Goal: Navigation & Orientation: Find specific page/section

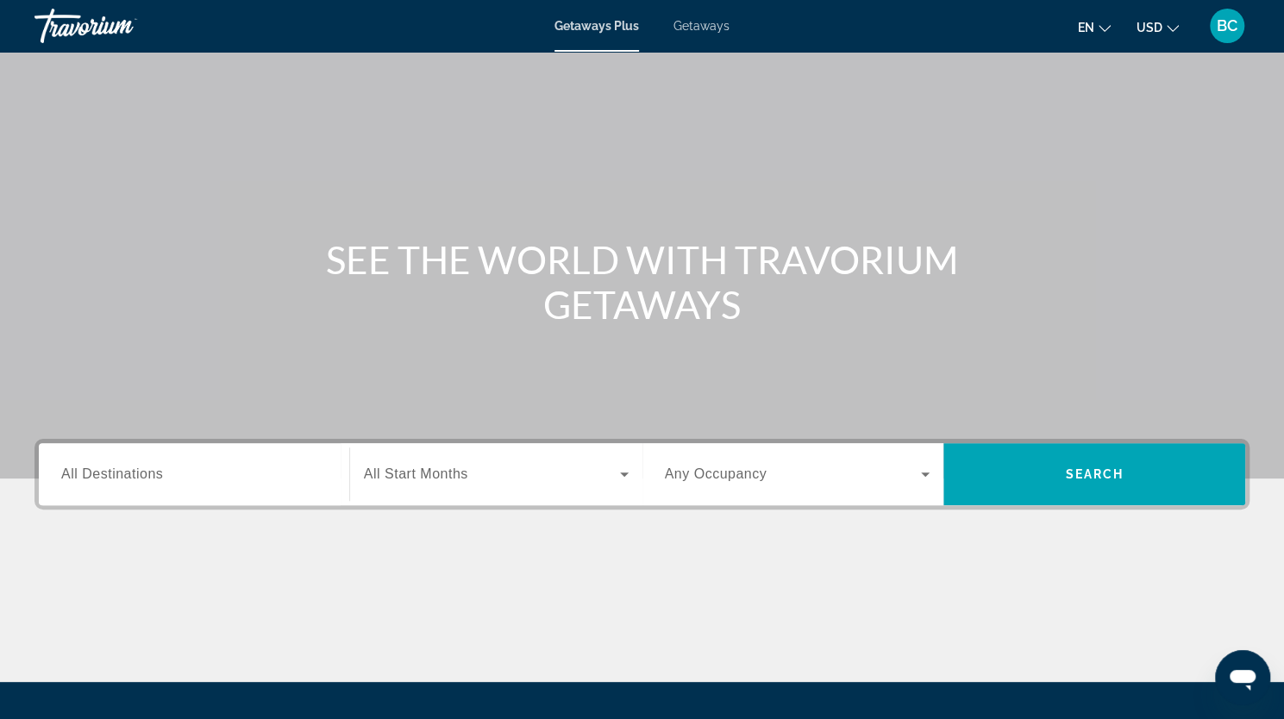
scroll to position [35, 0]
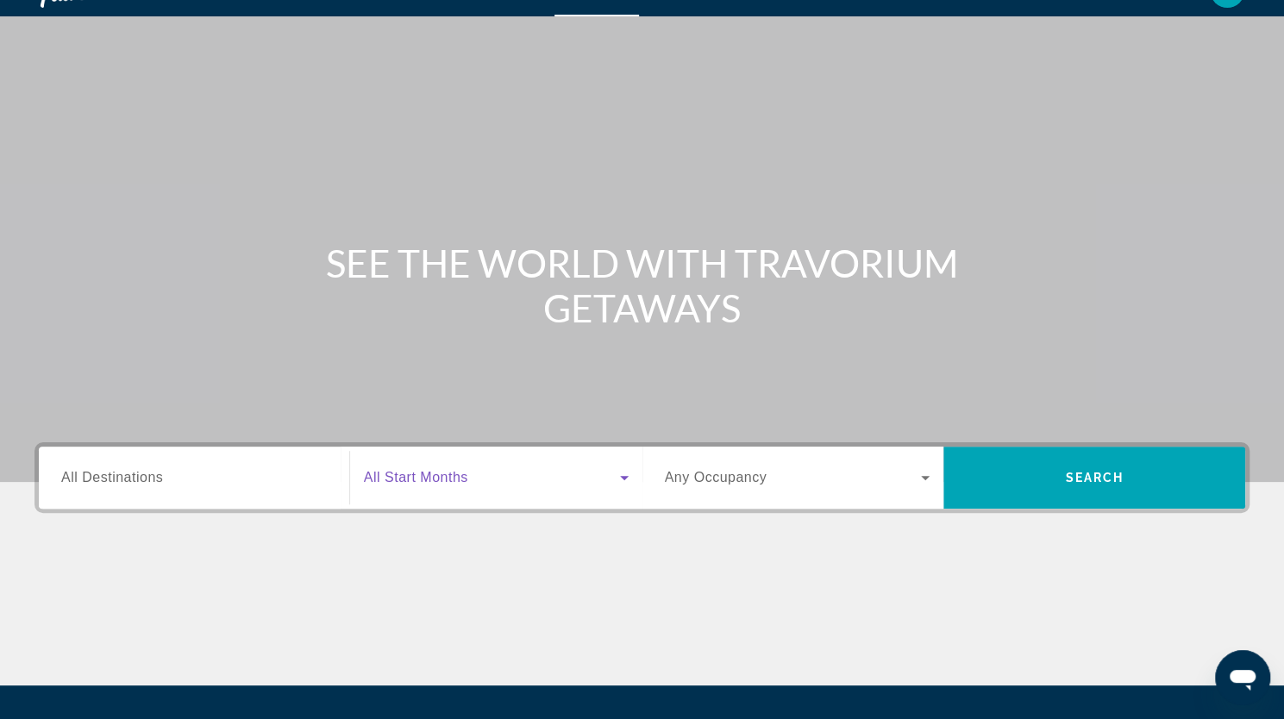
click at [622, 473] on icon "Search widget" at bounding box center [624, 477] width 21 height 21
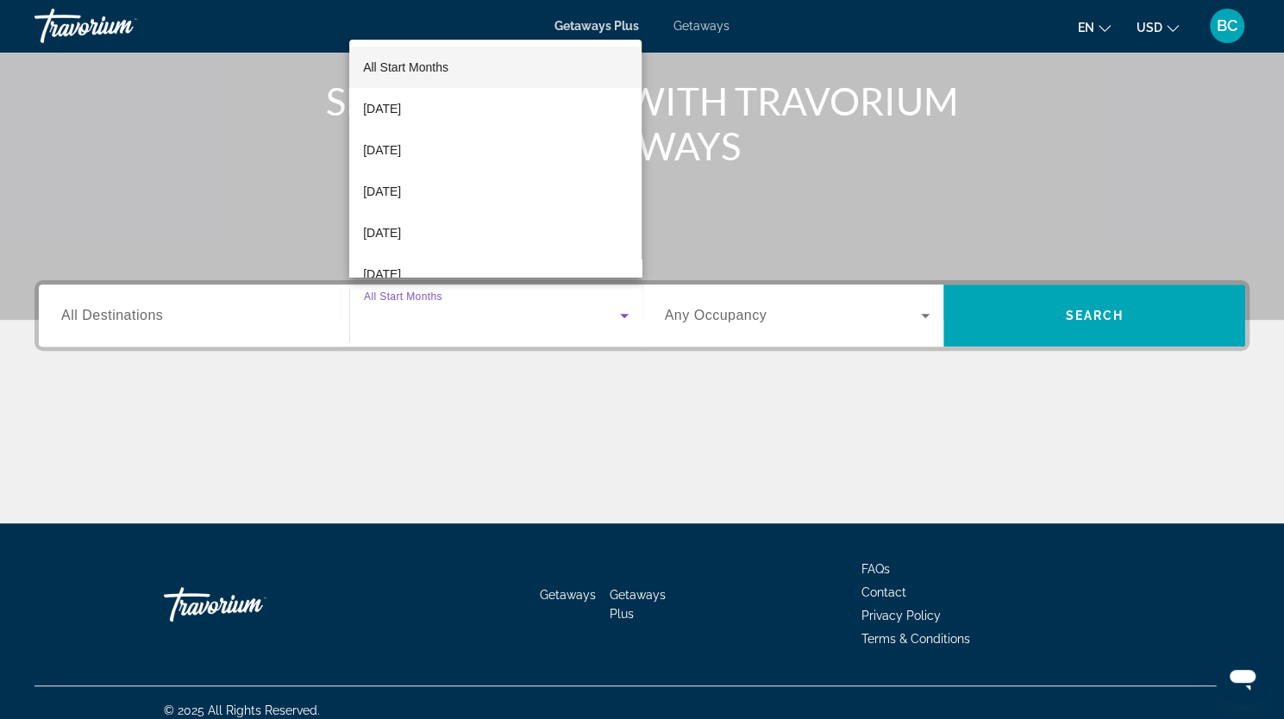
scroll to position [212, 0]
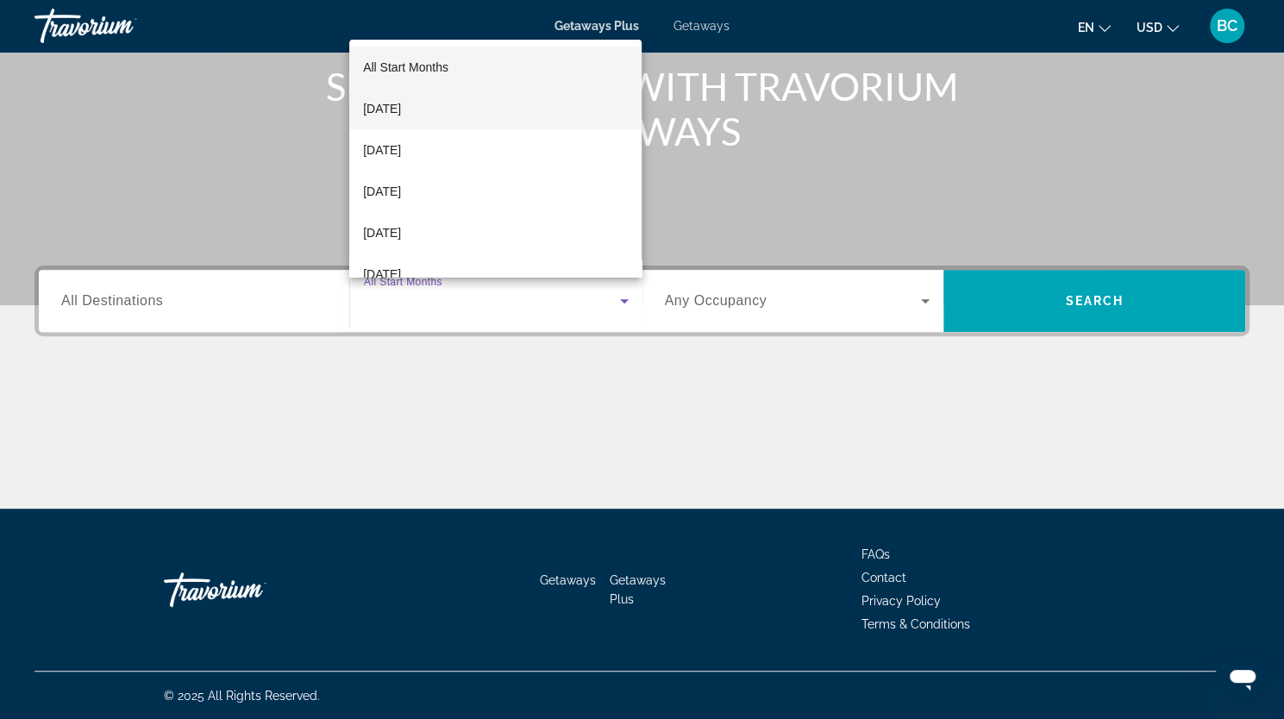
click at [474, 105] on mat-option "[DATE]" at bounding box center [495, 108] width 292 height 41
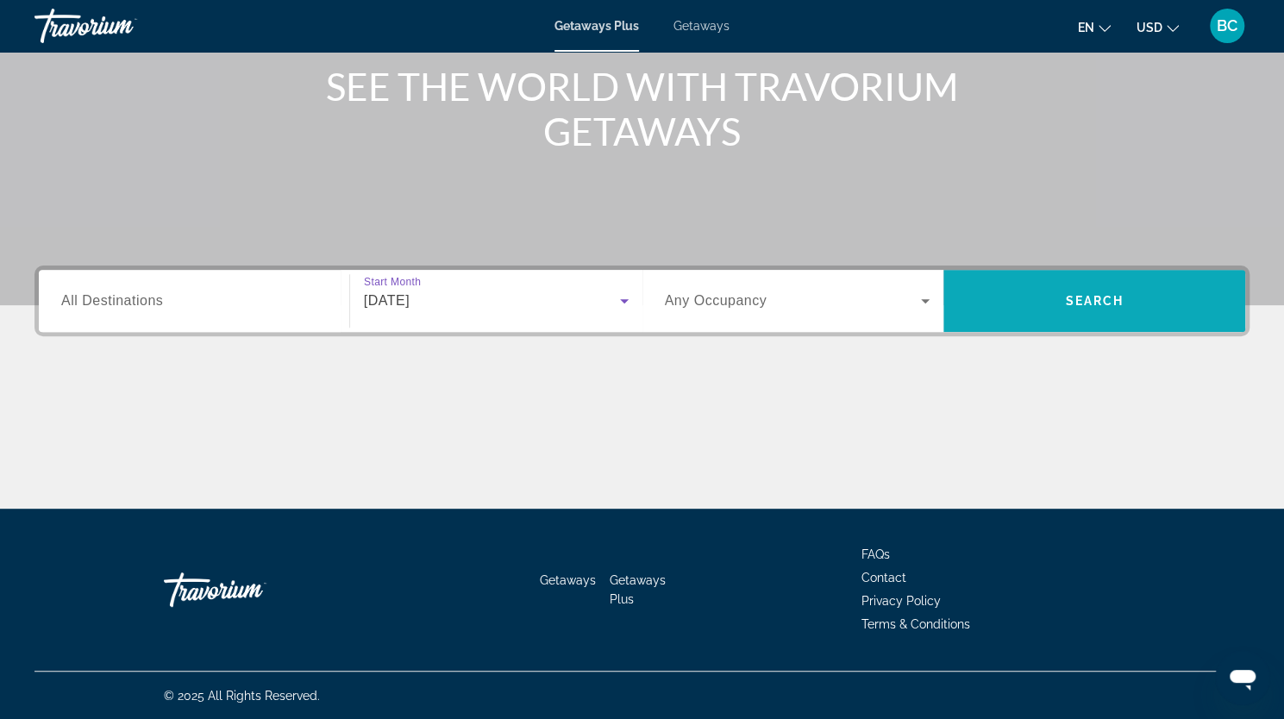
click at [1074, 308] on span "Search widget" at bounding box center [1094, 300] width 302 height 41
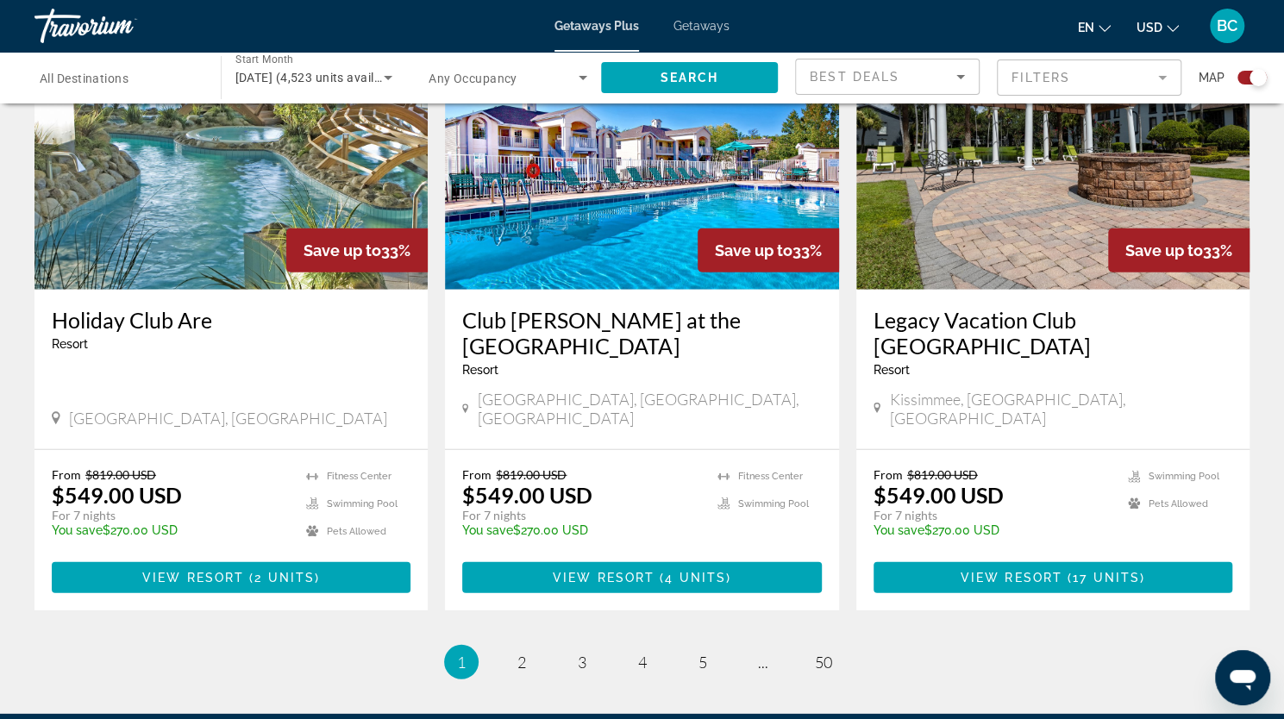
scroll to position [2633, 0]
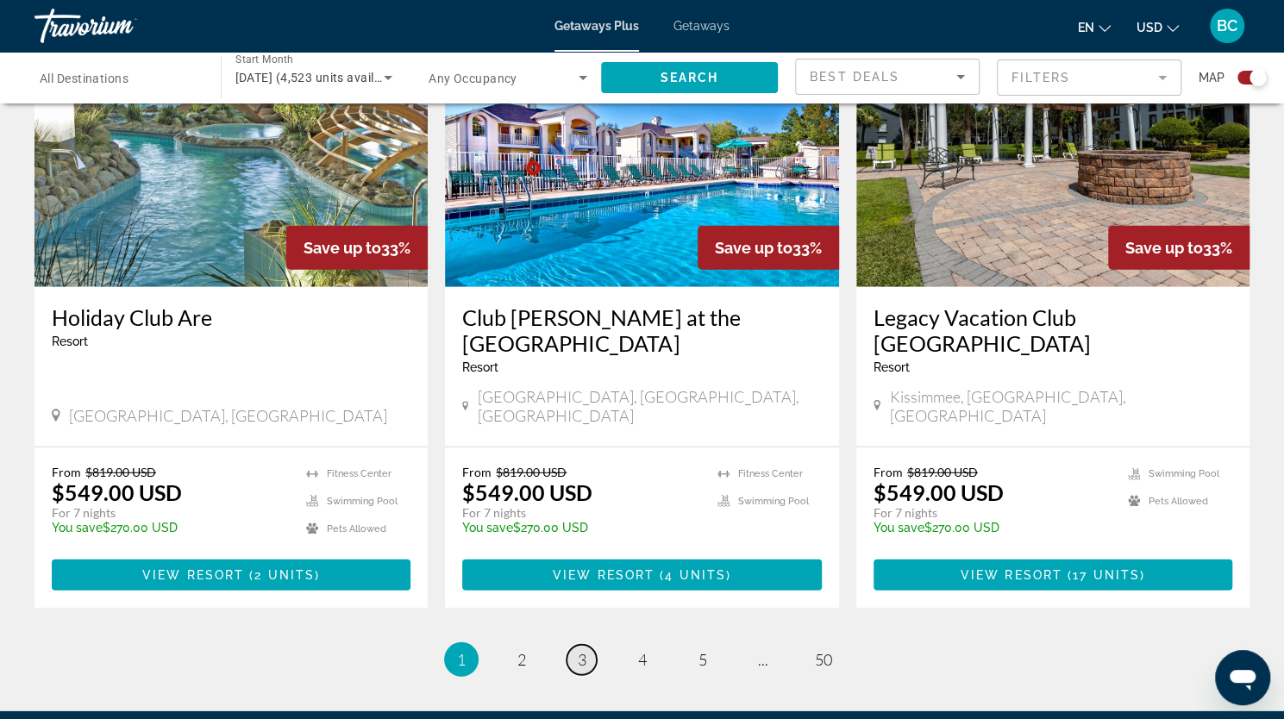
click at [581, 650] on span "3" at bounding box center [582, 659] width 9 height 19
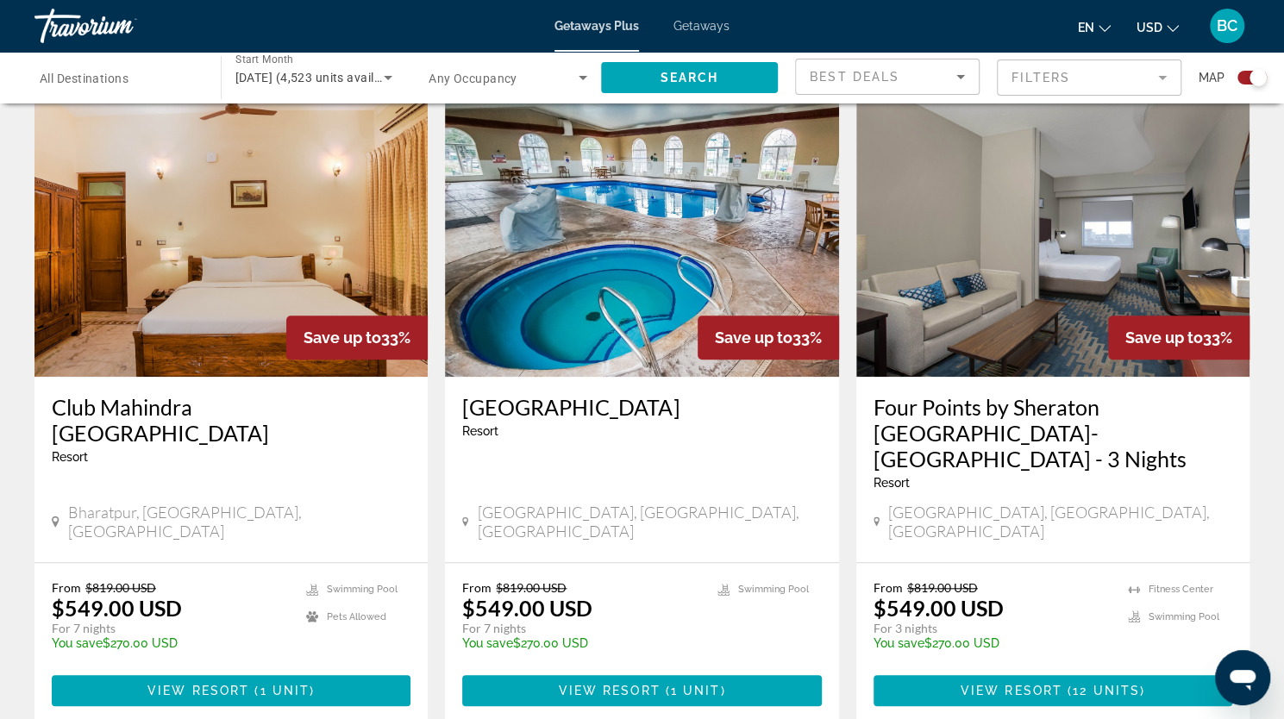
scroll to position [595, 0]
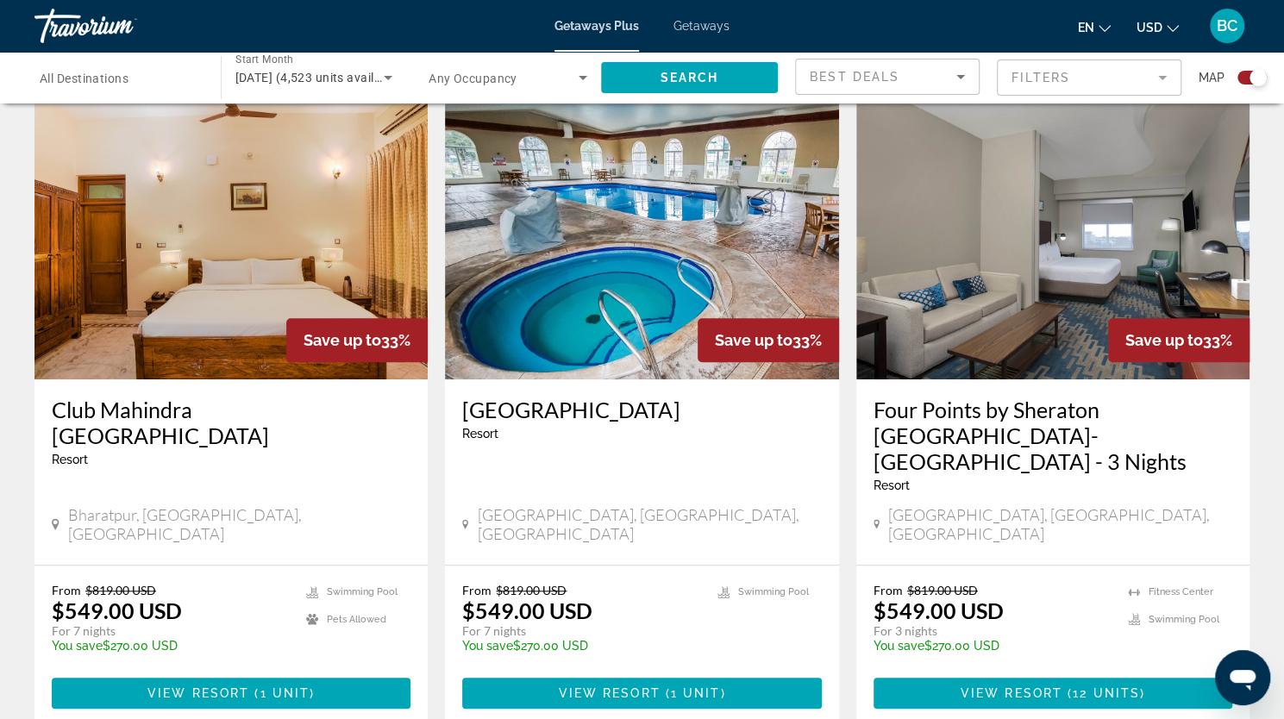
click at [962, 414] on h3 "Four Points by Sheraton [GEOGRAPHIC_DATA]-[GEOGRAPHIC_DATA] - 3 Nights" at bounding box center [1053, 436] width 359 height 78
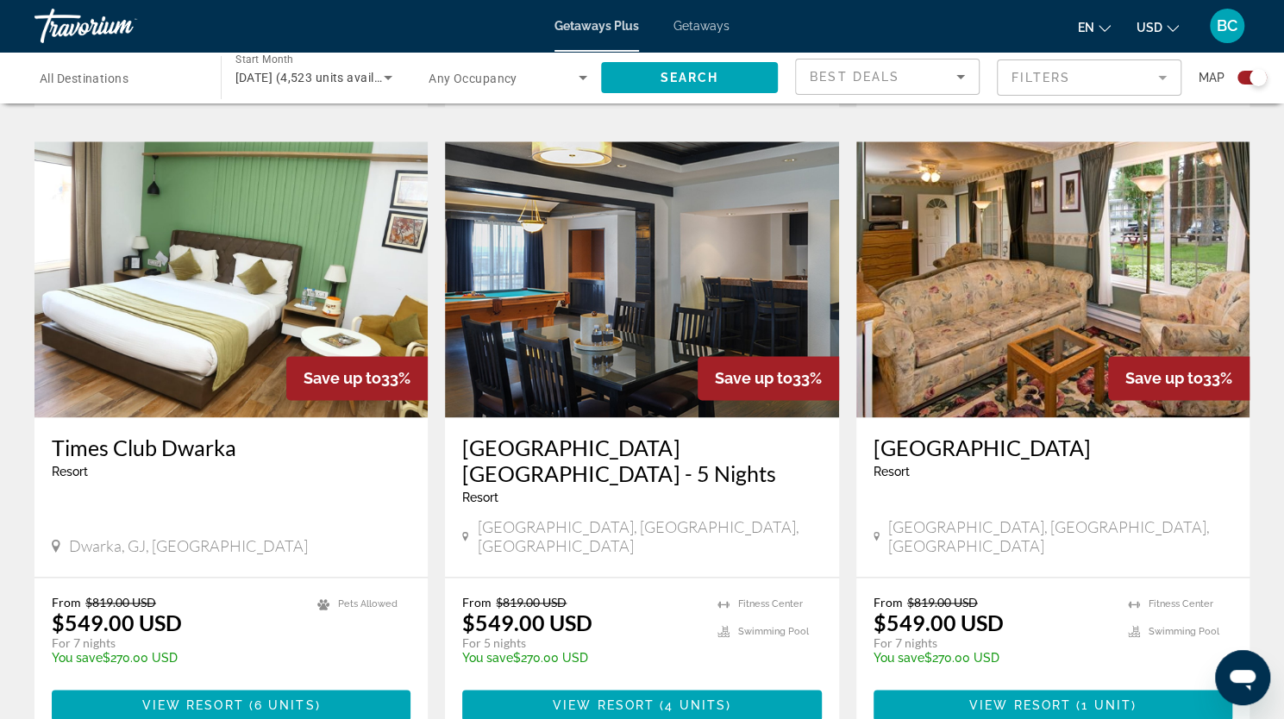
scroll to position [1234, 0]
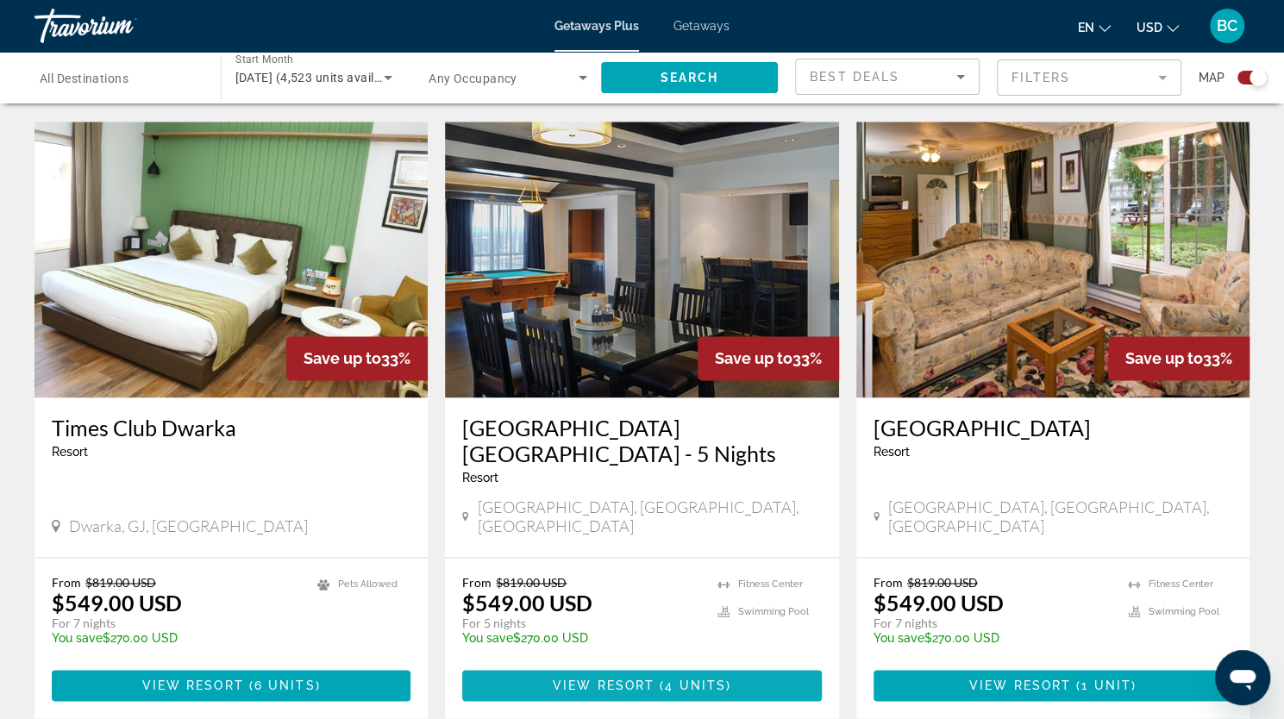
click at [646, 679] on span "View Resort" at bounding box center [604, 686] width 102 height 14
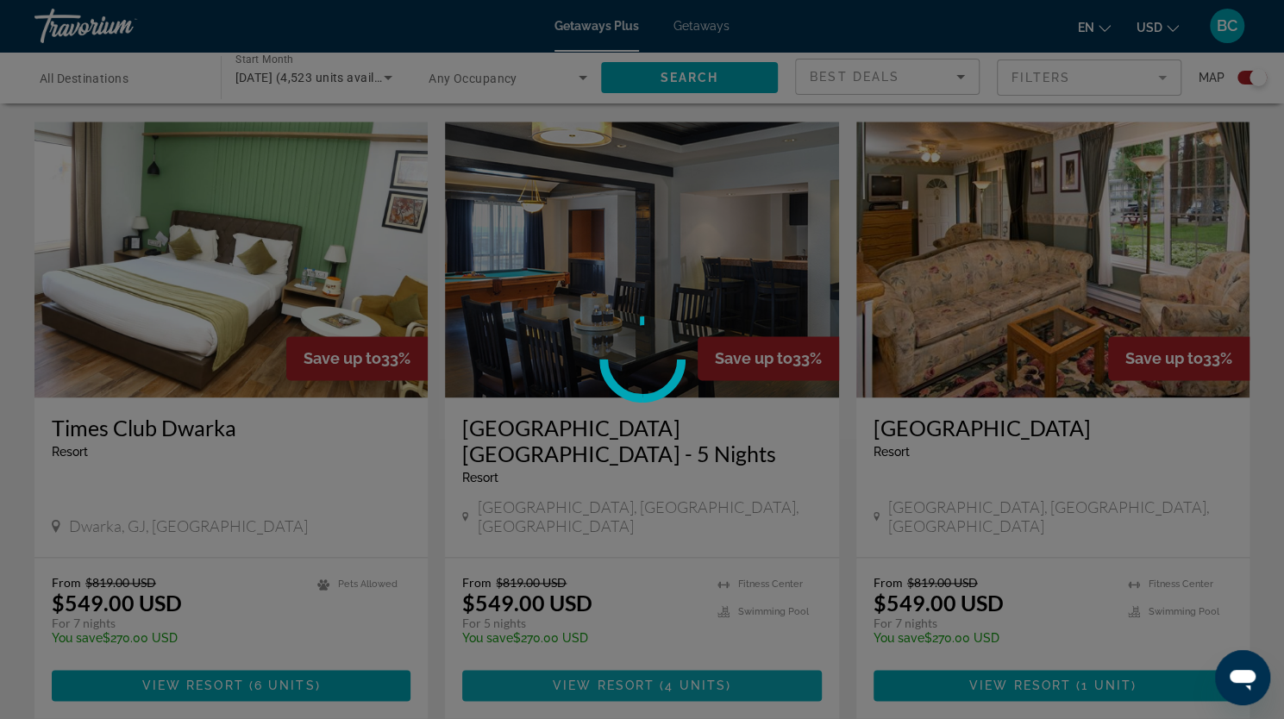
click at [646, 649] on div at bounding box center [642, 359] width 1284 height 719
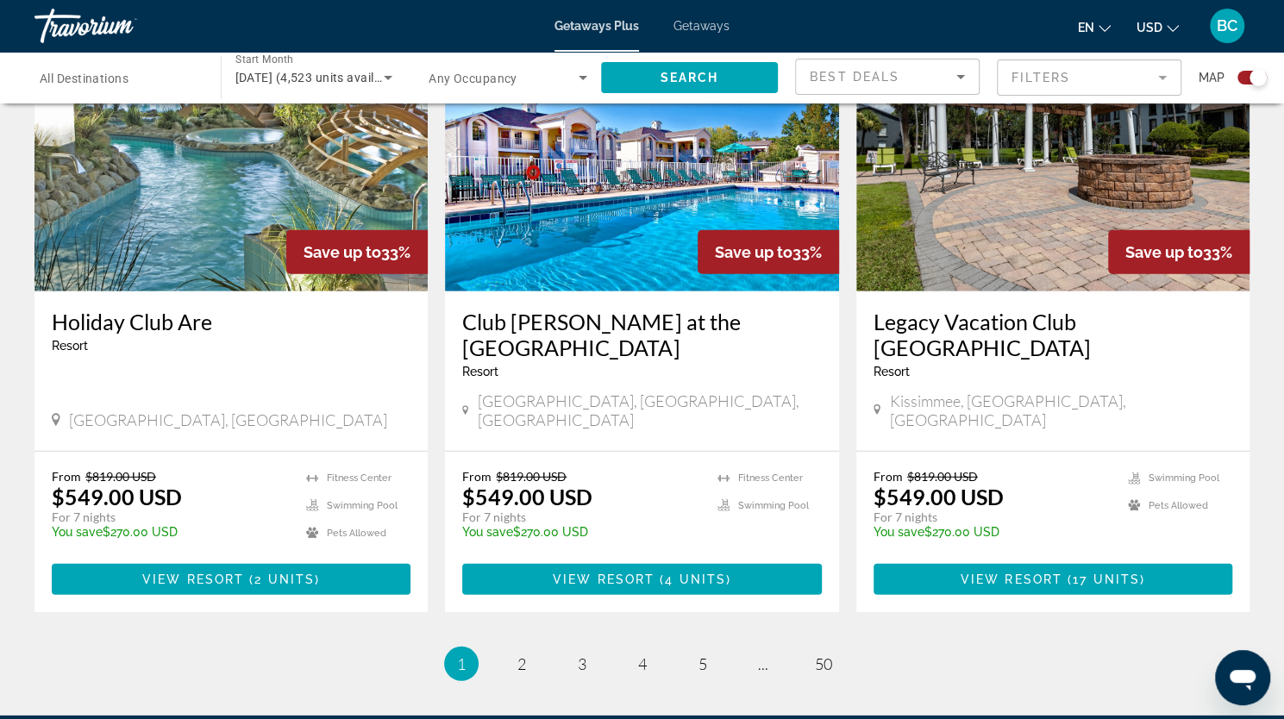
scroll to position [2642, 0]
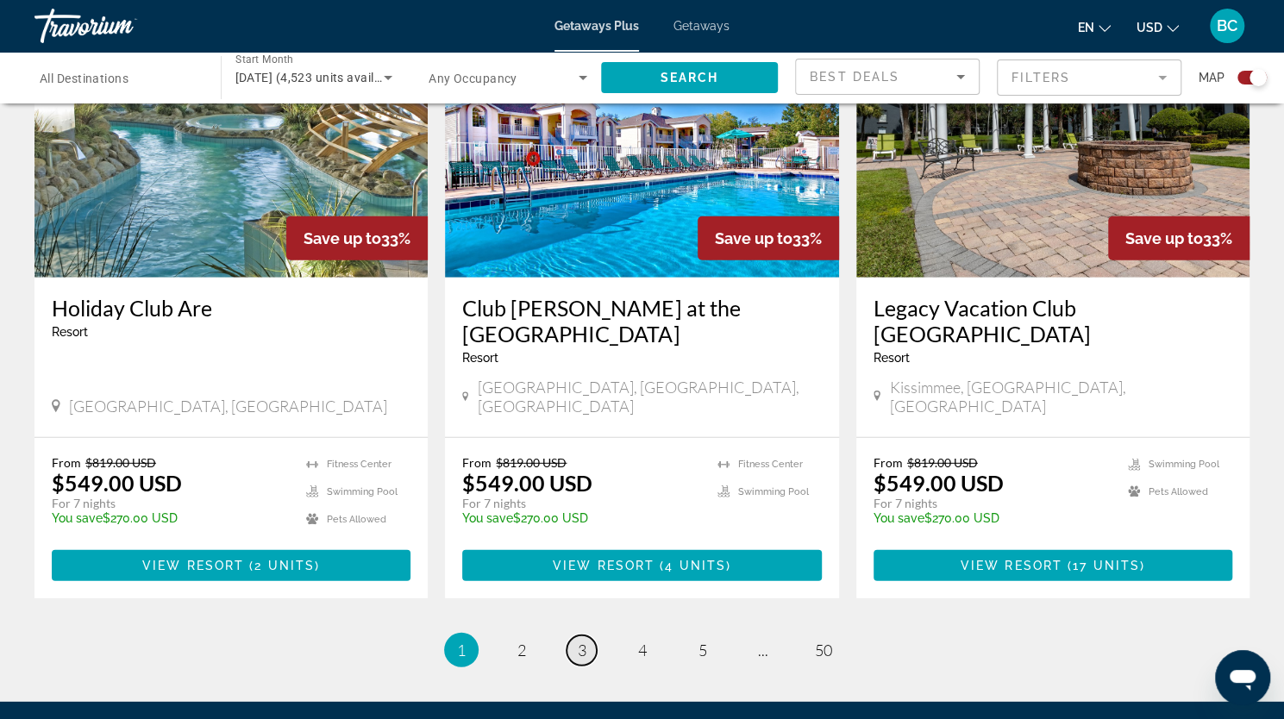
click at [583, 641] on span "3" at bounding box center [582, 650] width 9 height 19
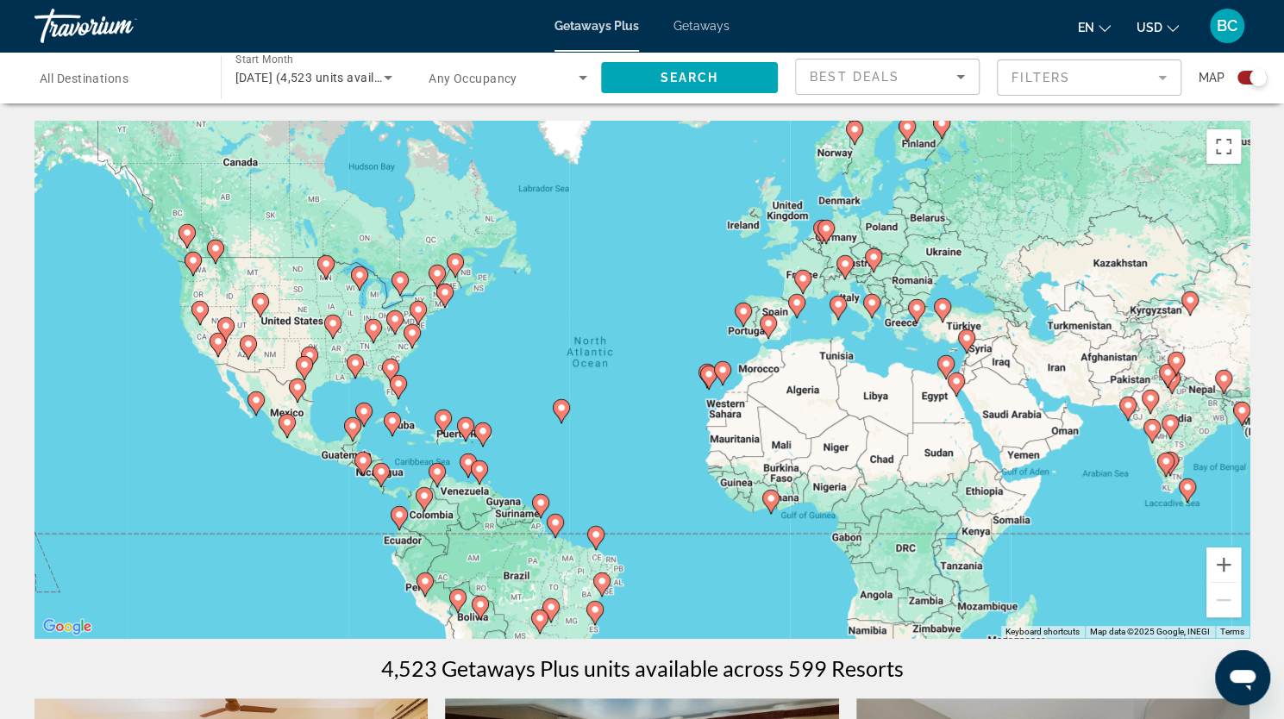
drag, startPoint x: 703, startPoint y: 27, endPoint x: 685, endPoint y: 26, distance: 18.1
click at [685, 26] on span "Getaways" at bounding box center [701, 26] width 56 height 14
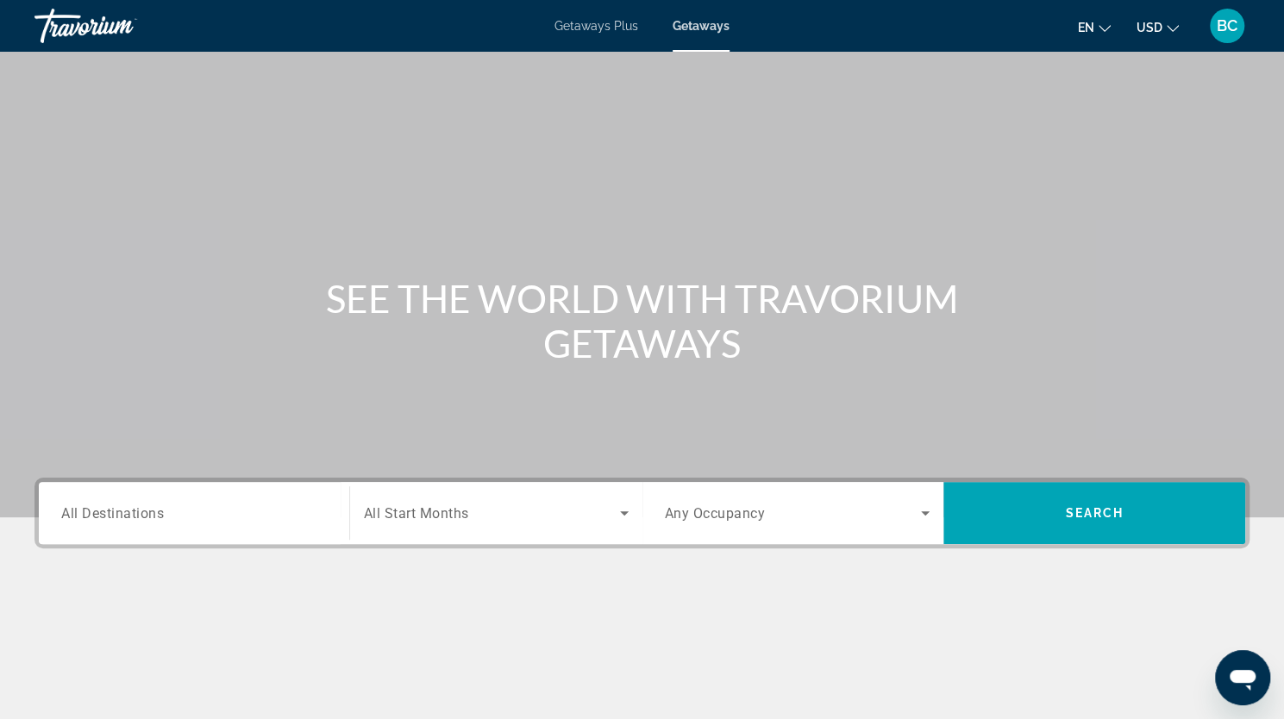
click at [1227, 25] on span "BC" at bounding box center [1227, 25] width 21 height 17
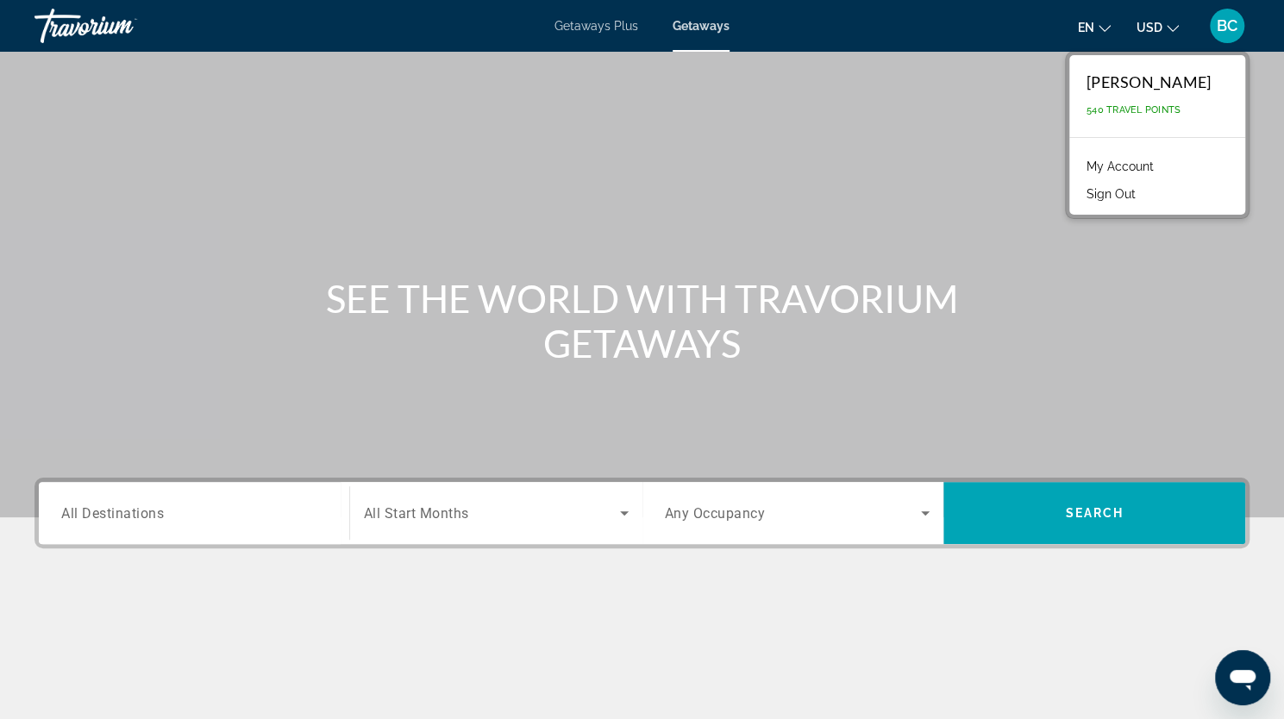
click at [1159, 165] on link "My Account" at bounding box center [1120, 166] width 85 height 22
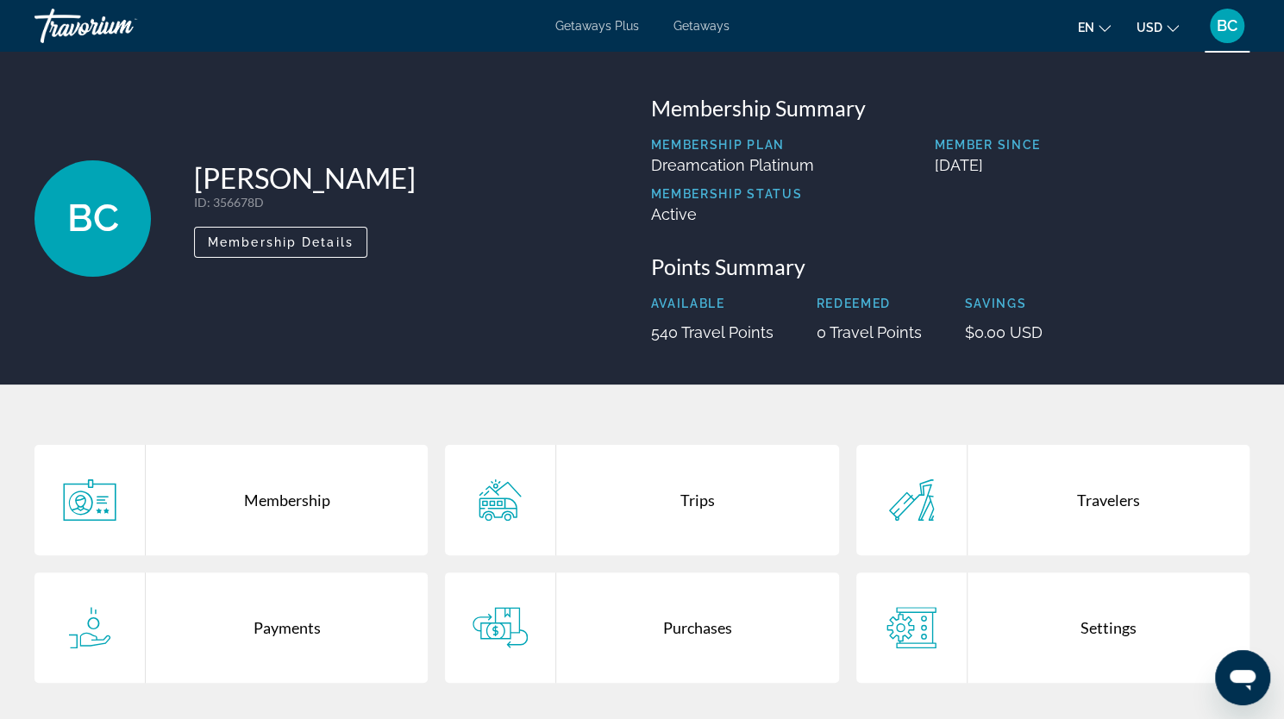
click at [1221, 26] on span "BC" at bounding box center [1227, 25] width 21 height 17
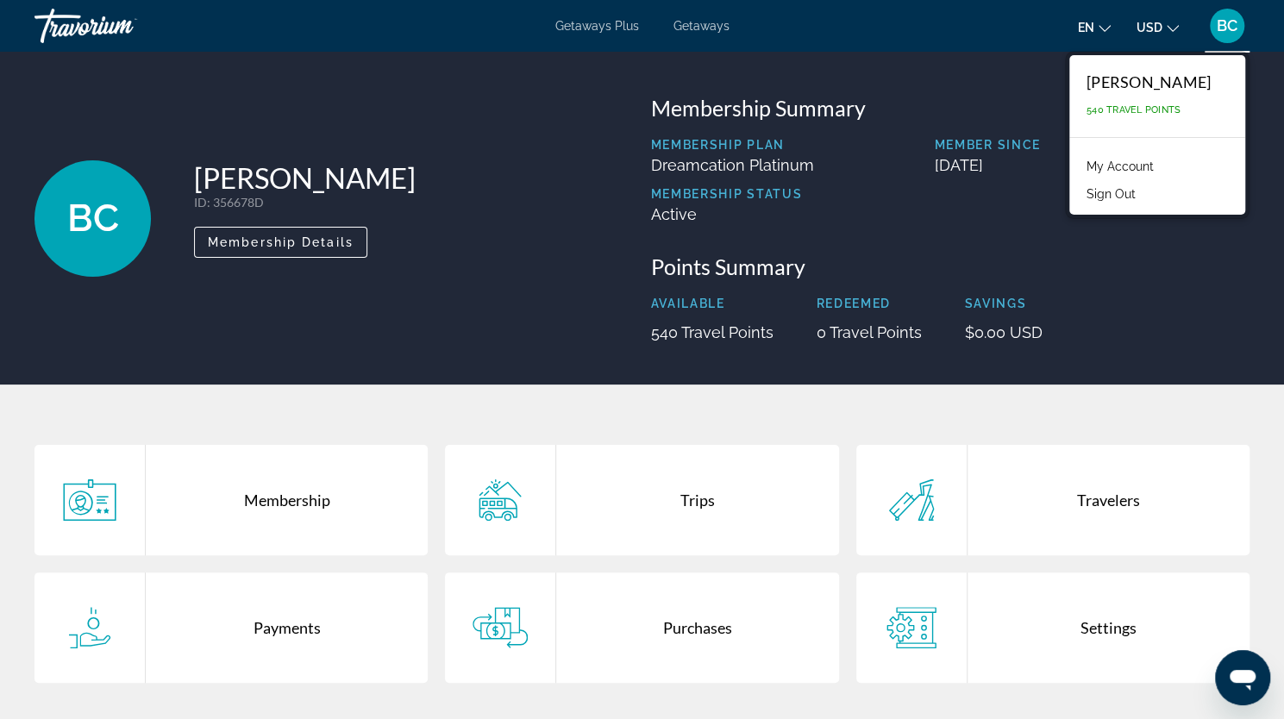
click at [1139, 161] on link "My Account" at bounding box center [1120, 166] width 85 height 22
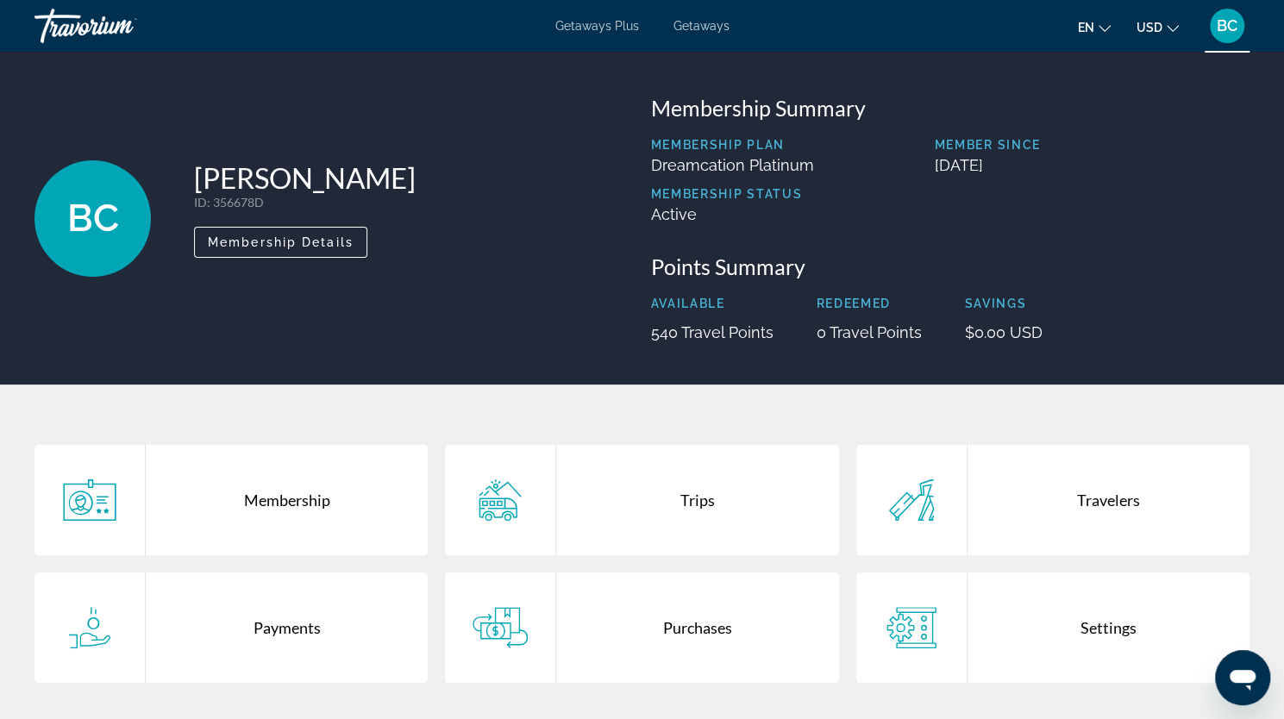
click at [93, 510] on icon "Main content" at bounding box center [89, 499] width 55 height 41
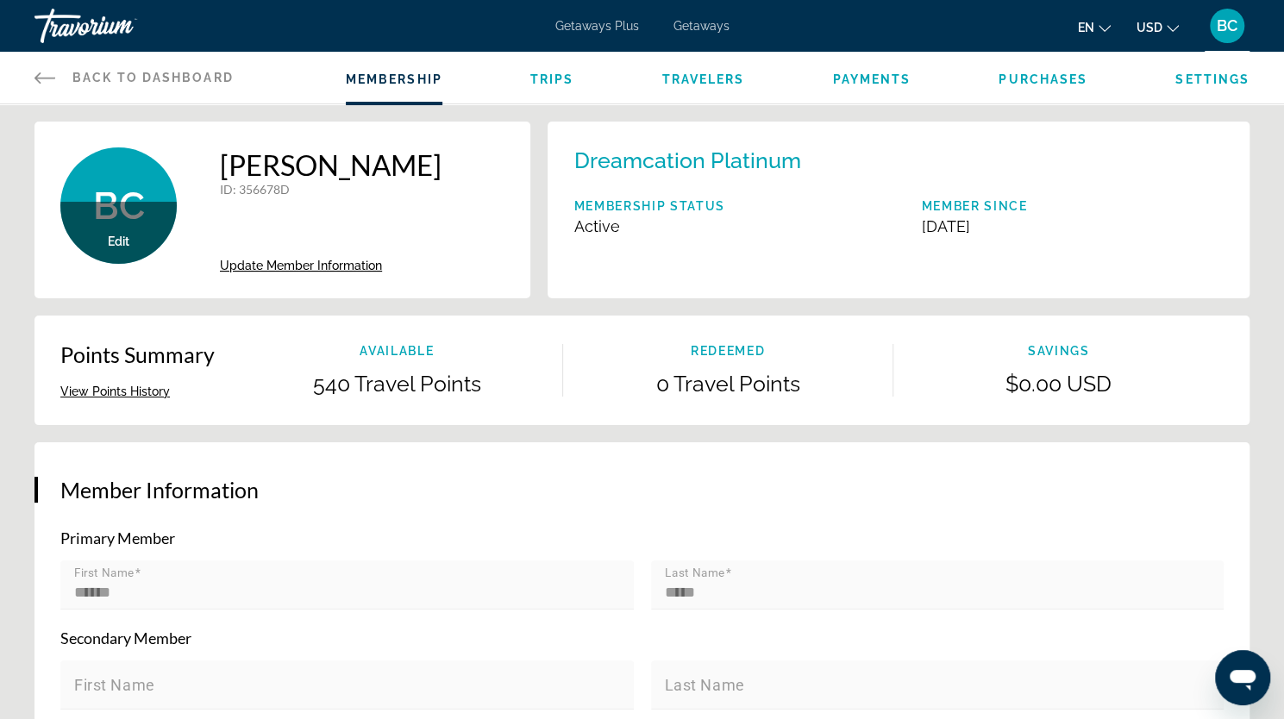
click at [704, 85] on span "Travelers" at bounding box center [702, 79] width 83 height 14
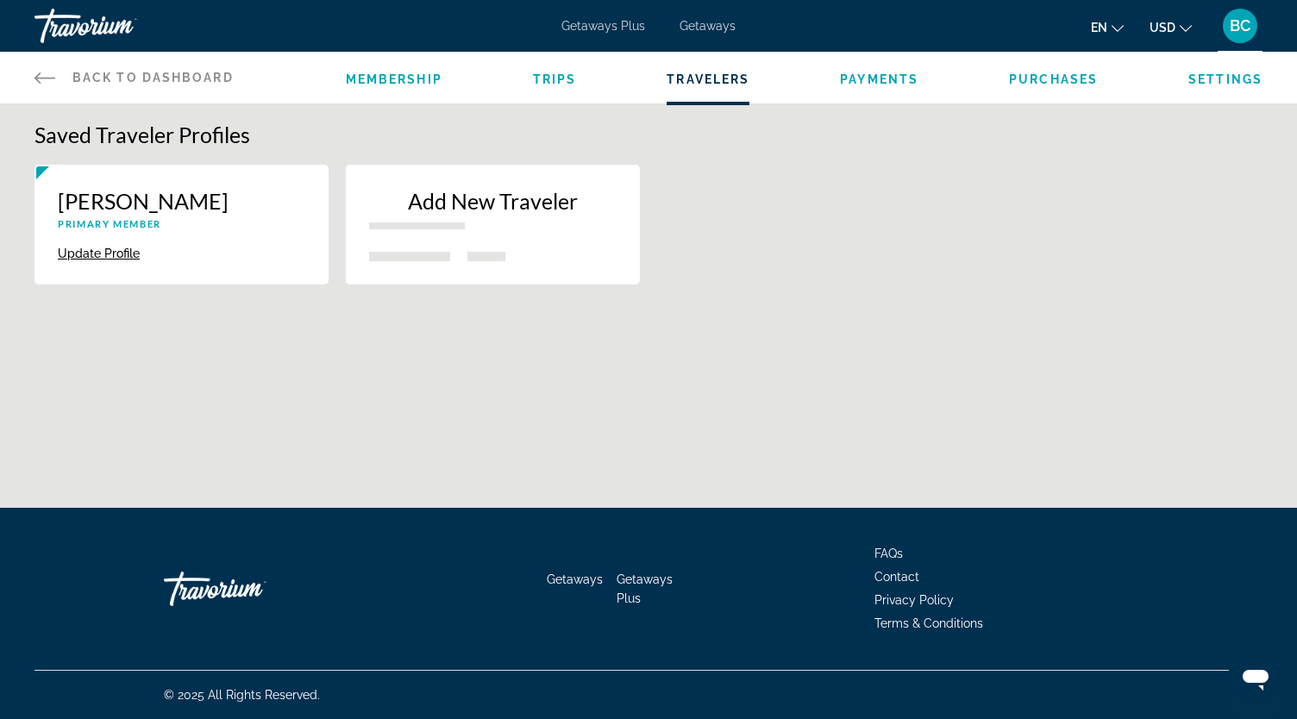
click at [860, 77] on span "Payments" at bounding box center [879, 79] width 78 height 14
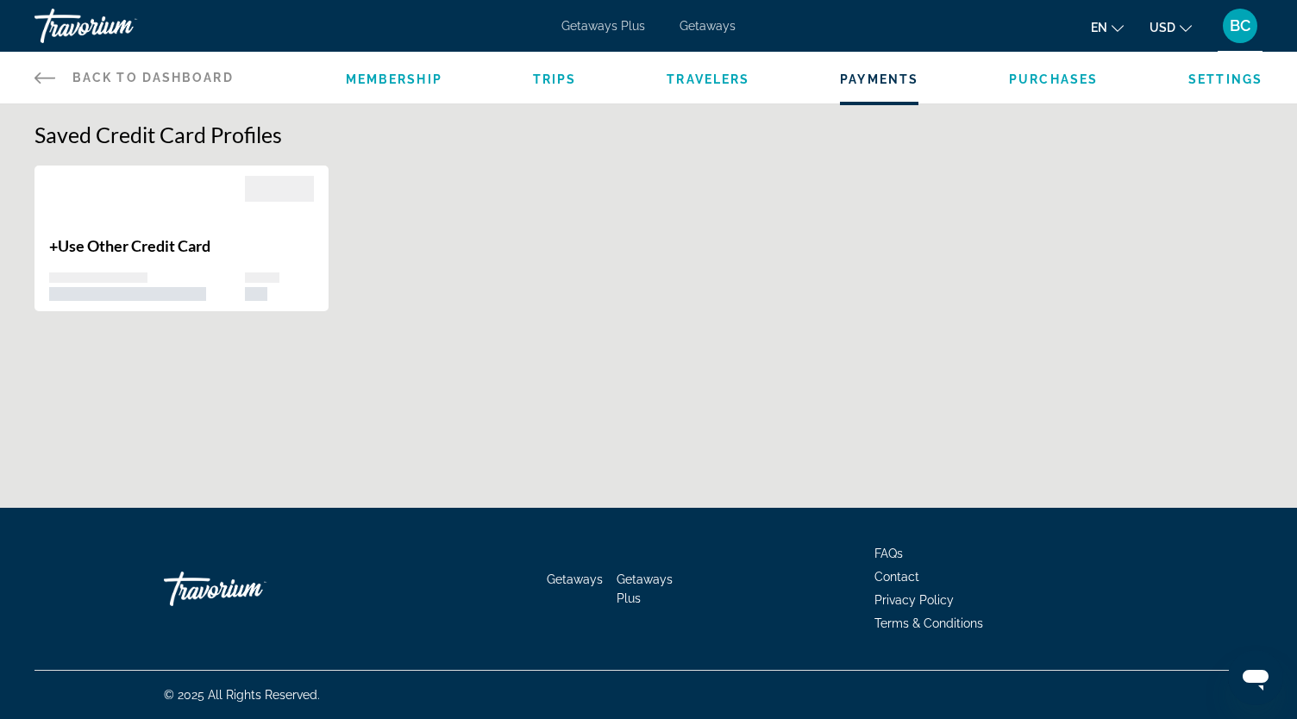
click at [1036, 75] on span "Purchases" at bounding box center [1053, 79] width 89 height 14
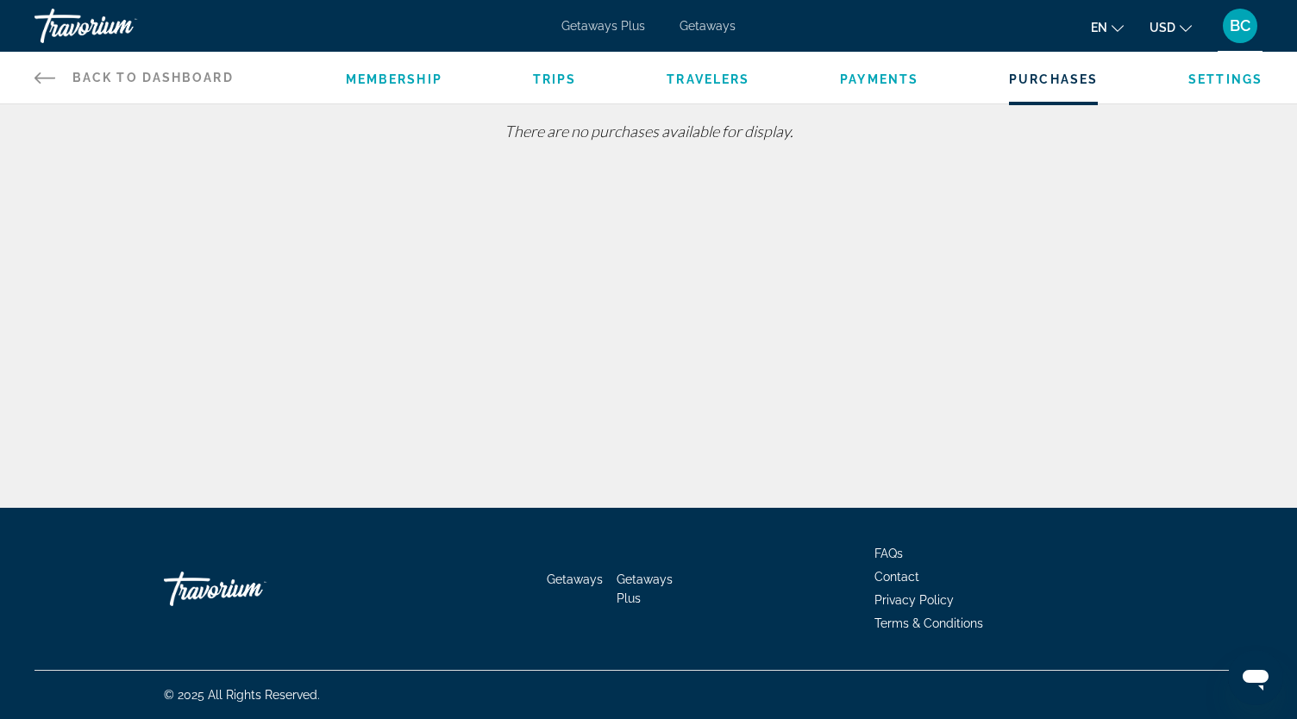
click at [555, 78] on span "Trips" at bounding box center [555, 79] width 44 height 14
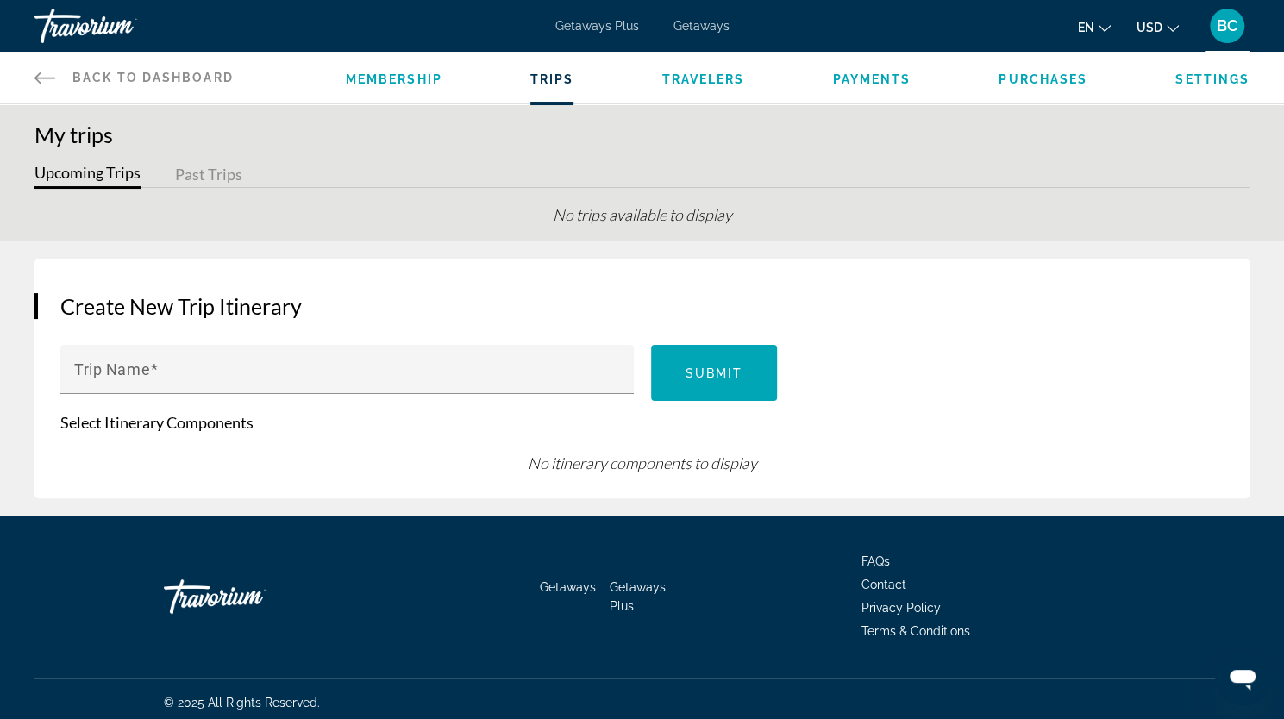
click at [395, 85] on span "Membership" at bounding box center [394, 79] width 97 height 14
